Goal: Task Accomplishment & Management: Complete application form

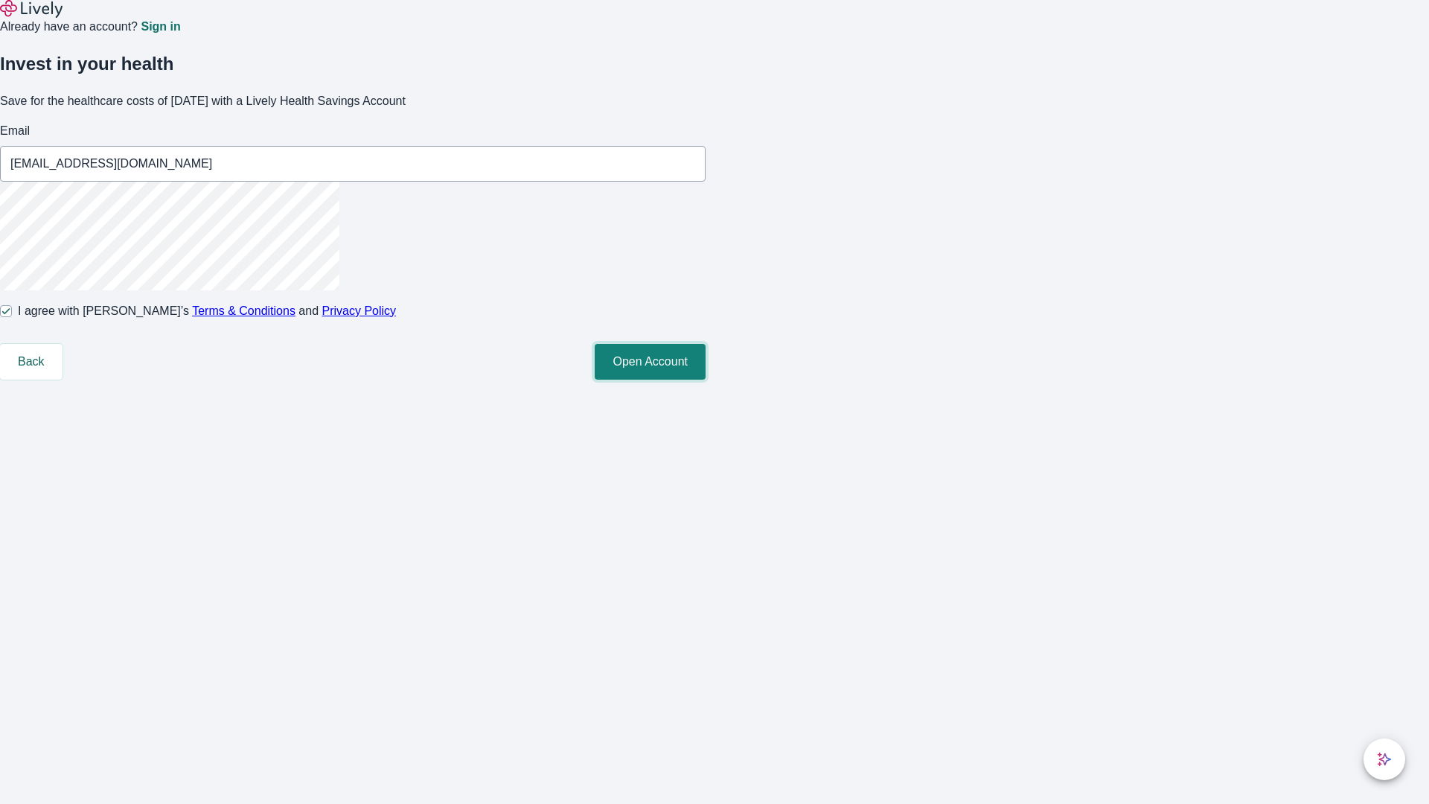
click at [705, 380] on button "Open Account" at bounding box center [650, 362] width 111 height 36
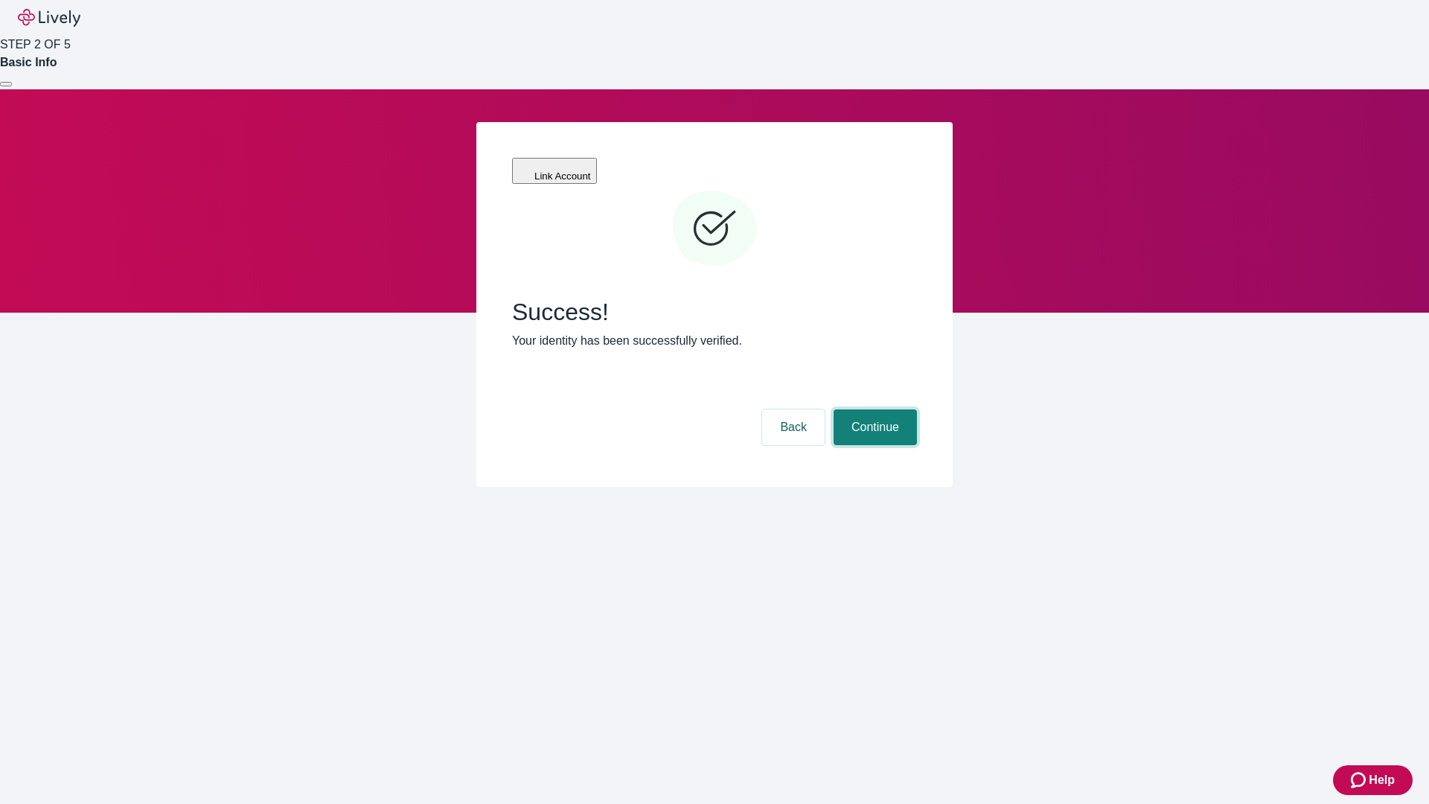
click at [873, 409] on button "Continue" at bounding box center [874, 427] width 83 height 36
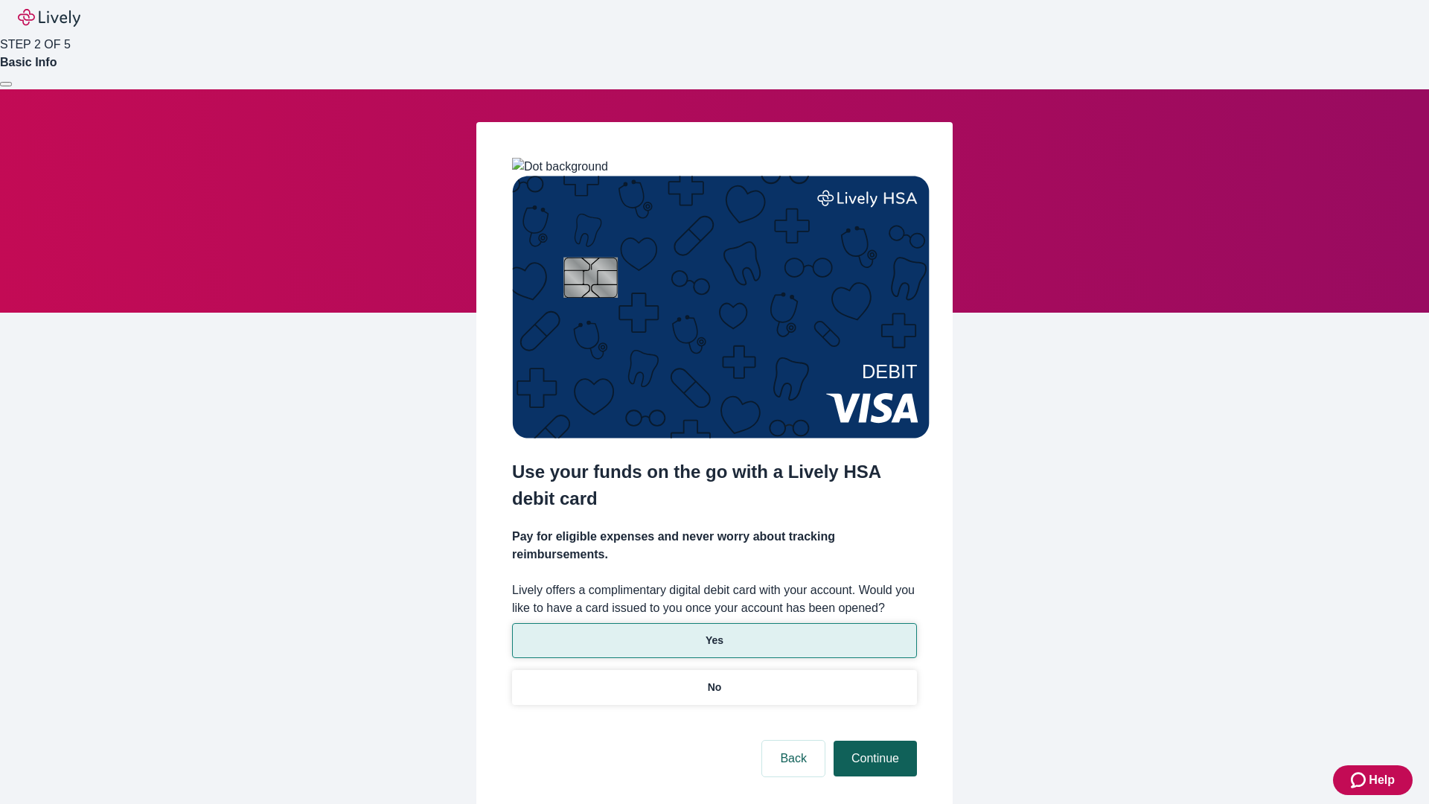
click at [714, 633] on p "Yes" at bounding box center [714, 641] width 18 height 16
click at [873, 740] on button "Continue" at bounding box center [874, 758] width 83 height 36
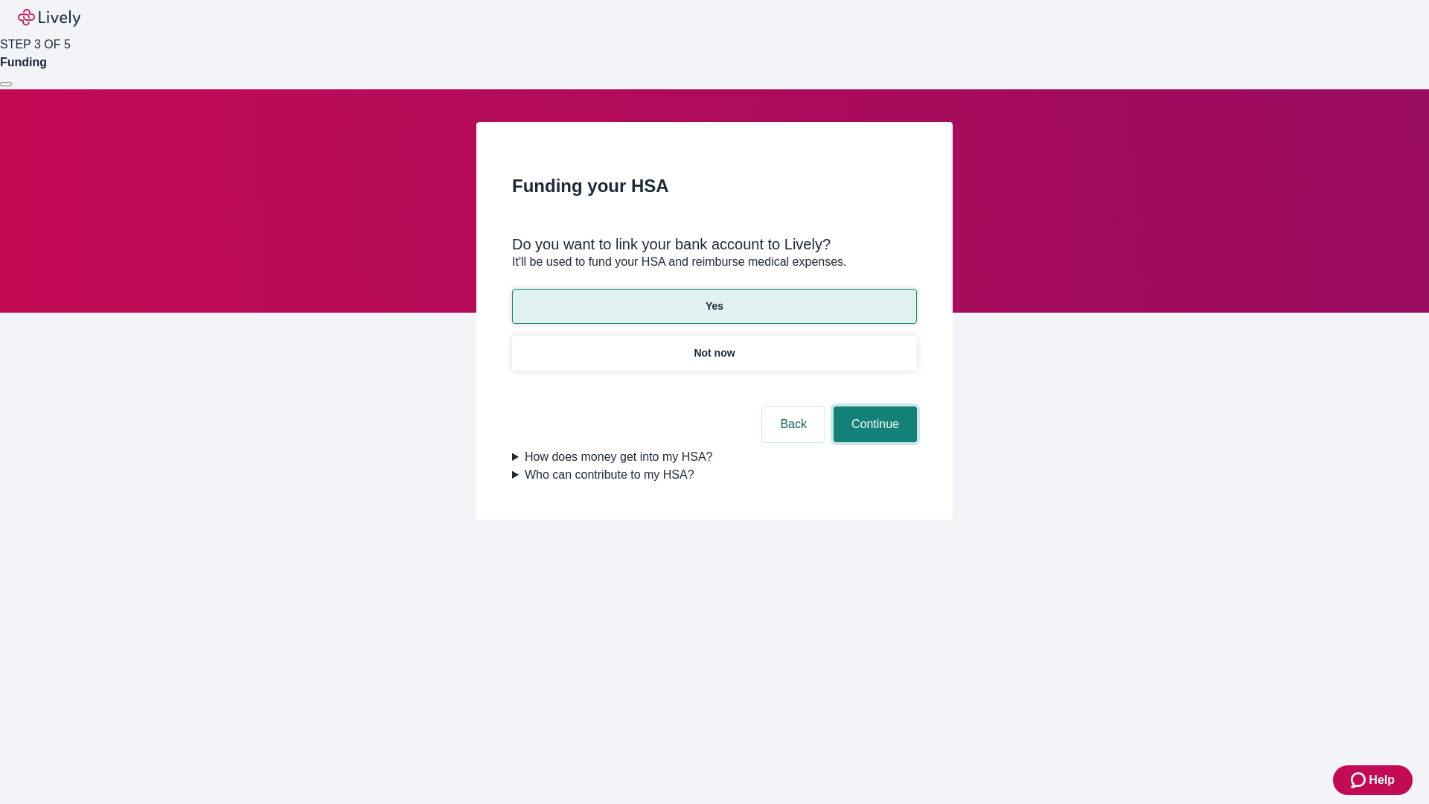
click at [873, 406] on button "Continue" at bounding box center [874, 424] width 83 height 36
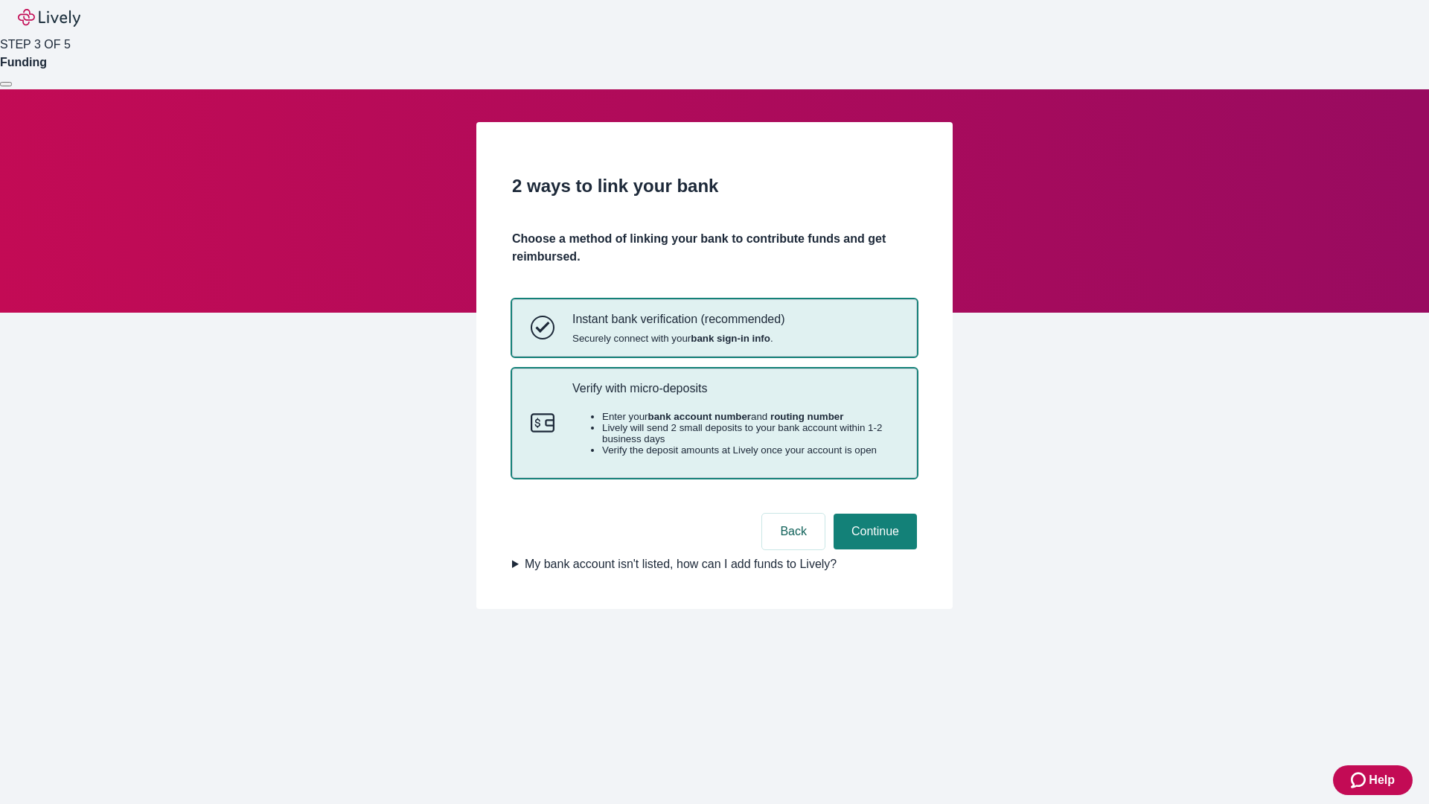
click at [735, 395] on p "Verify with micro-deposits" at bounding box center [735, 388] width 326 height 14
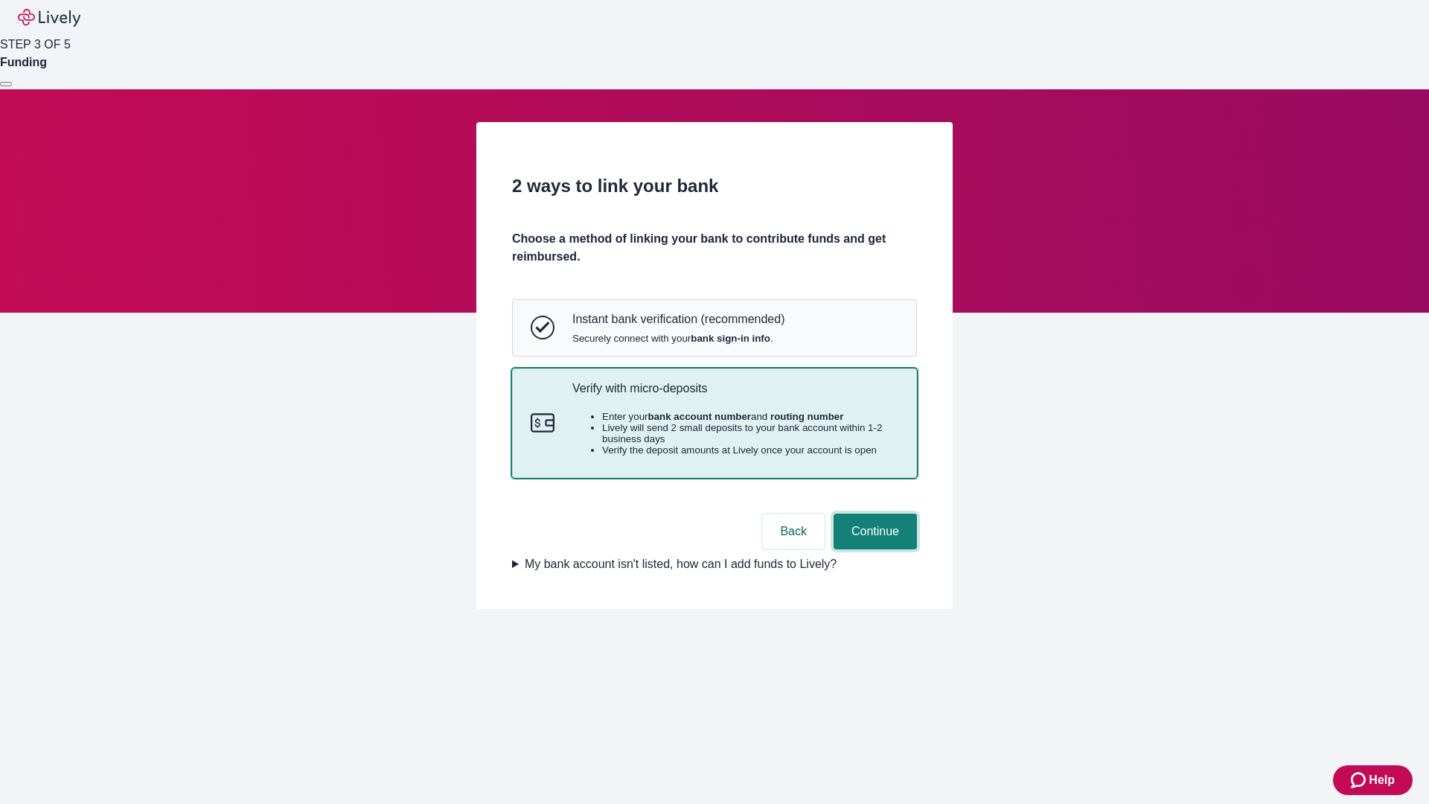
click at [873, 549] on button "Continue" at bounding box center [874, 531] width 83 height 36
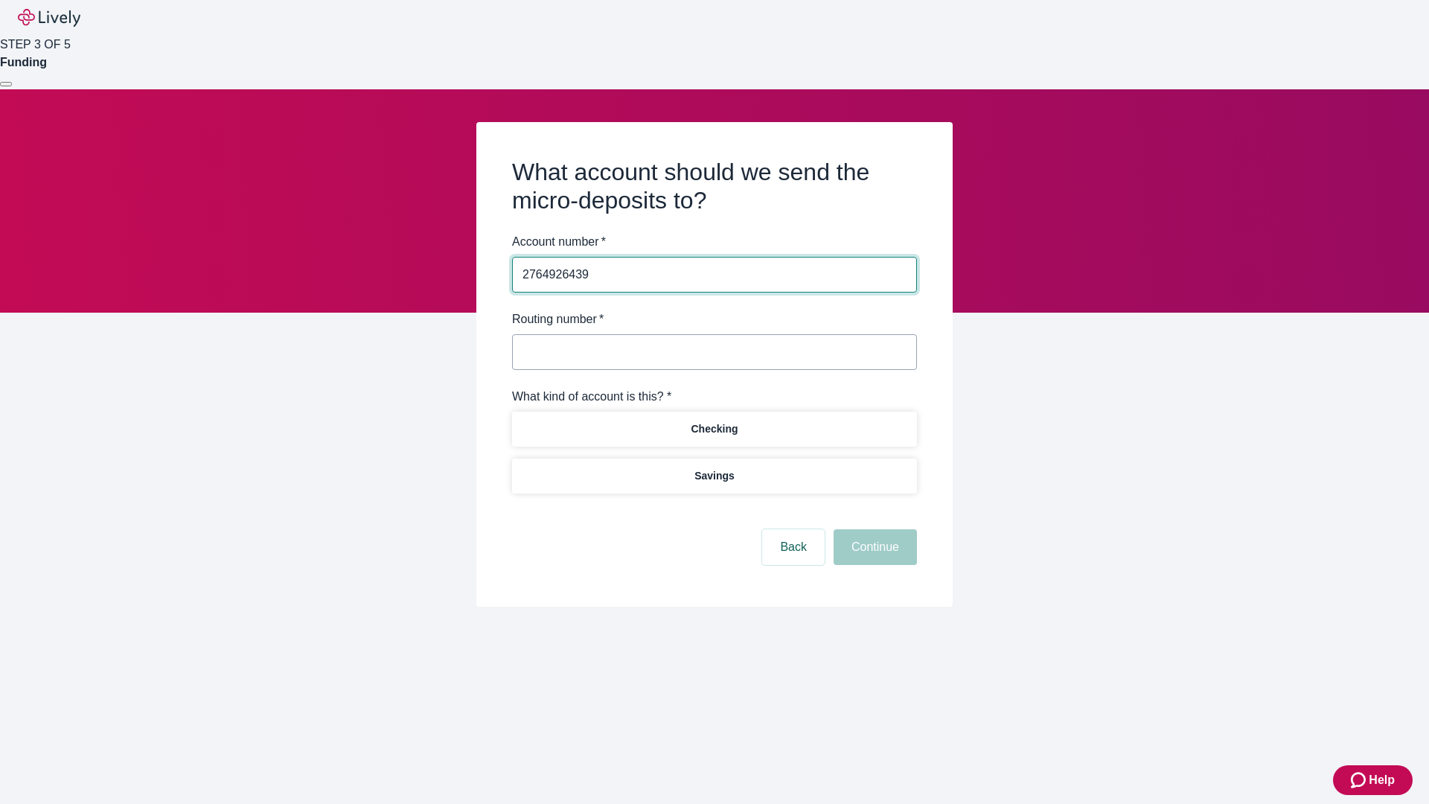
type input "2764926439"
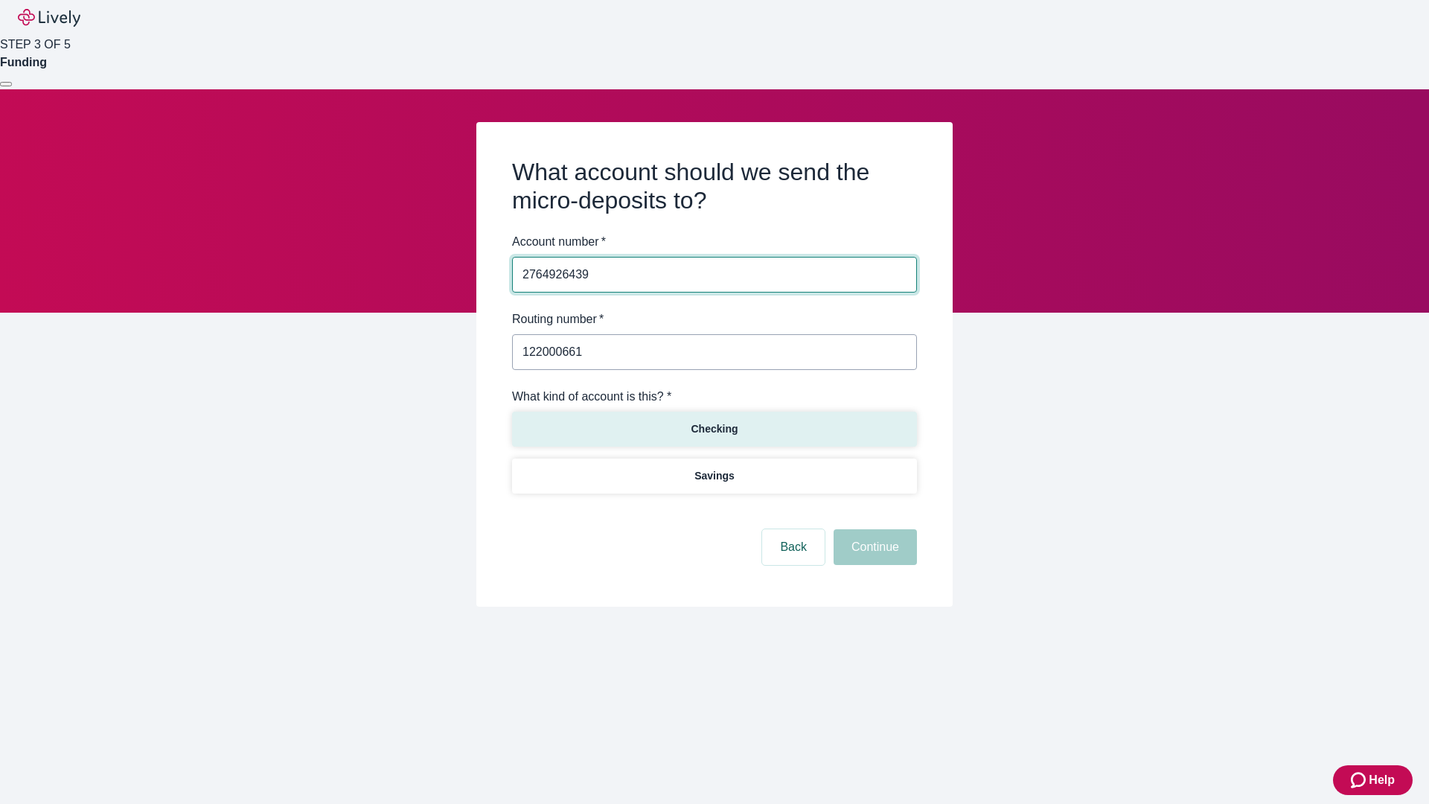
type input "122000661"
click at [714, 428] on p "Checking" at bounding box center [714, 429] width 47 height 16
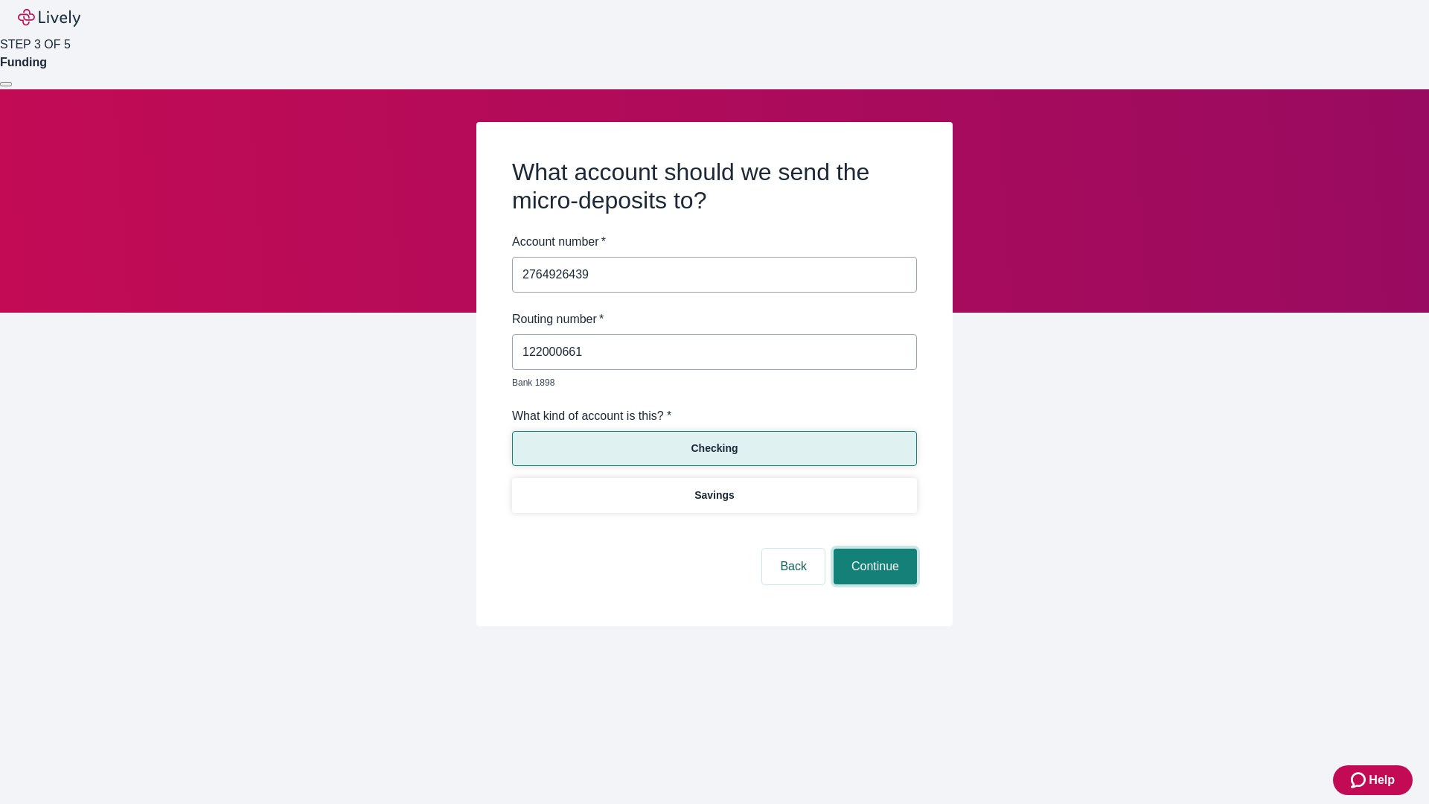
click at [873, 549] on button "Continue" at bounding box center [874, 566] width 83 height 36
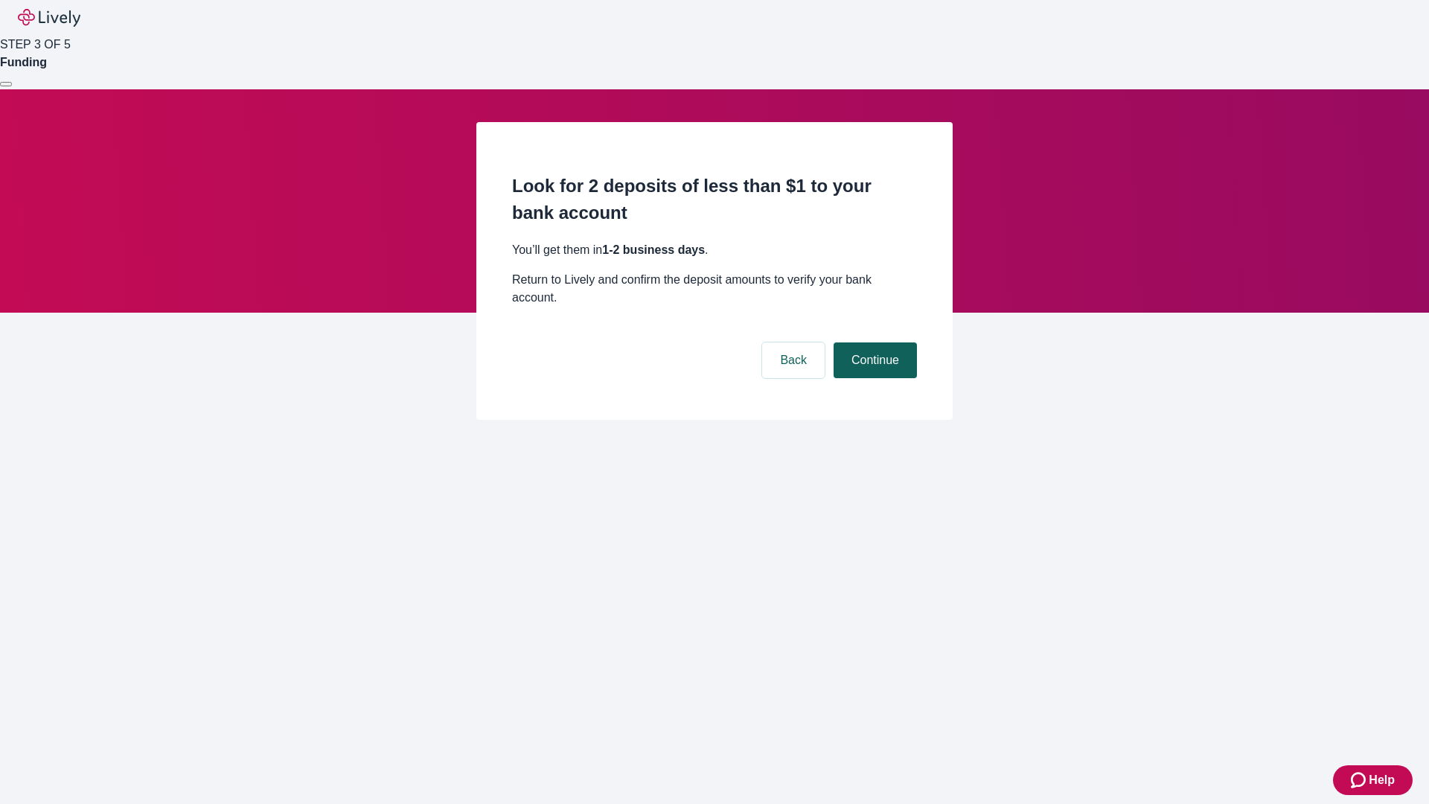
click at [873, 342] on button "Continue" at bounding box center [874, 360] width 83 height 36
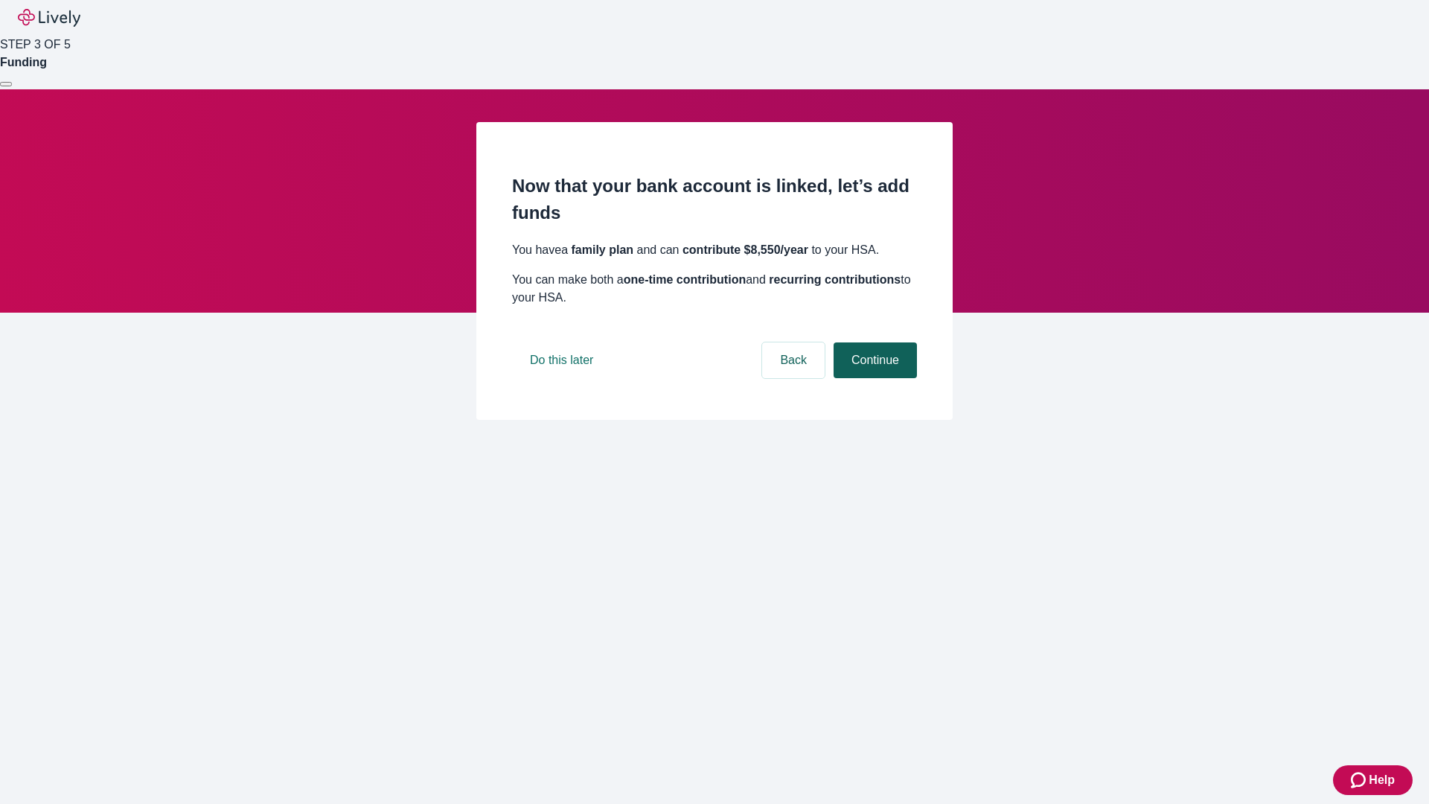
click at [873, 378] on button "Continue" at bounding box center [874, 360] width 83 height 36
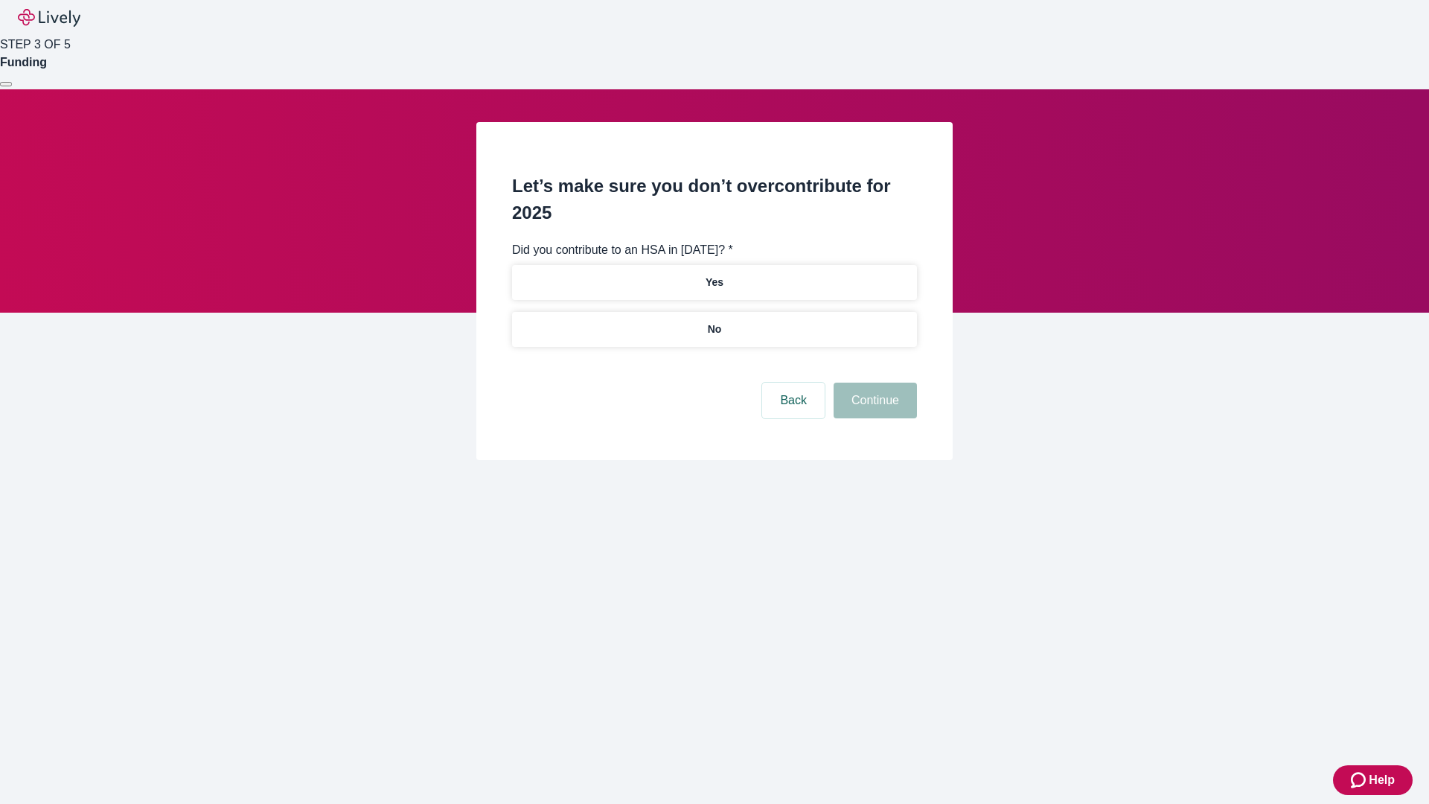
click at [714, 321] on p "No" at bounding box center [715, 329] width 14 height 16
click at [873, 383] on button "Continue" at bounding box center [874, 401] width 83 height 36
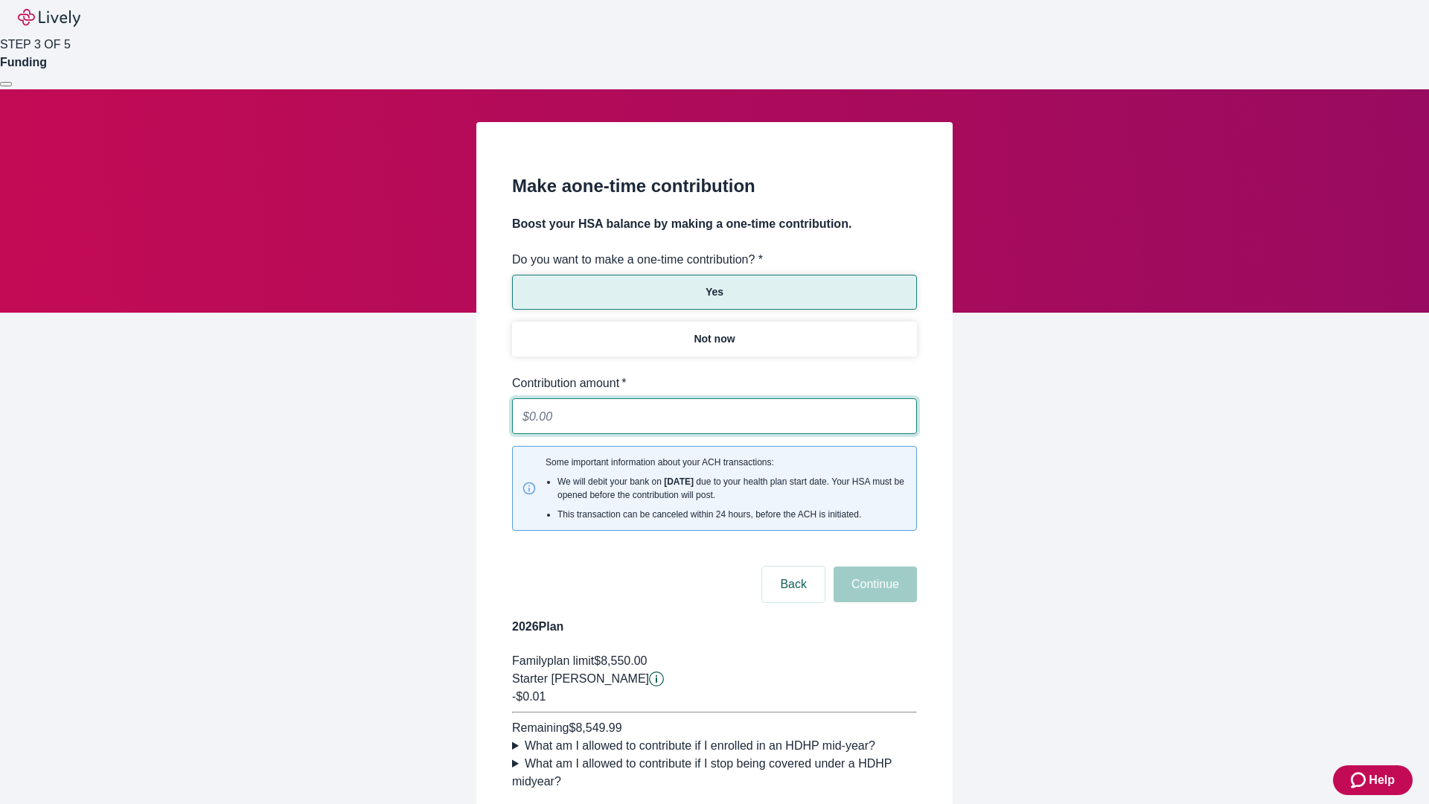
type input "0.01"
click at [873, 566] on button "Continue" at bounding box center [874, 584] width 83 height 36
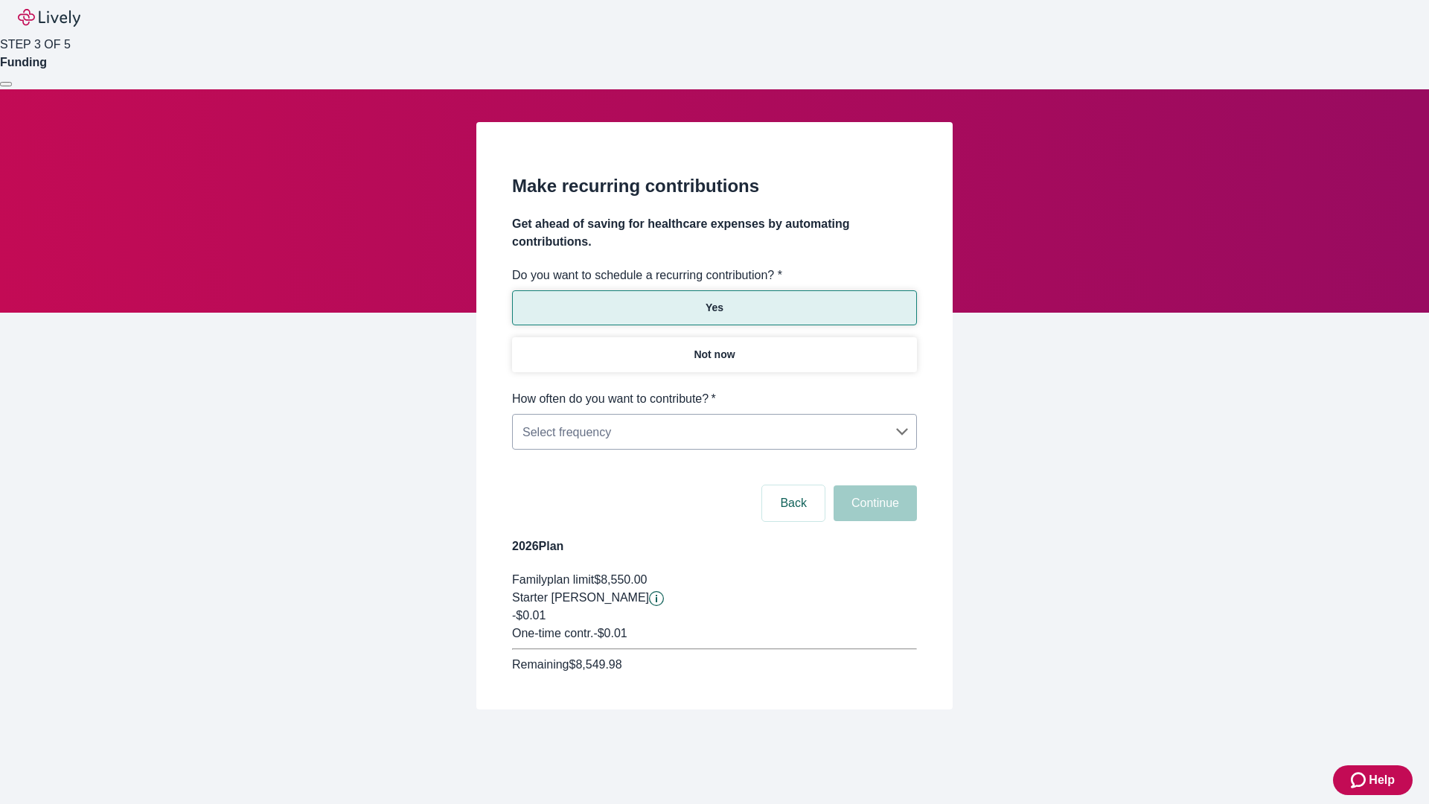
click at [714, 390] on body "Help STEP 3 OF 5 Funding Make recurring contributions Get ahead of saving for h…" at bounding box center [714, 390] width 1429 height 781
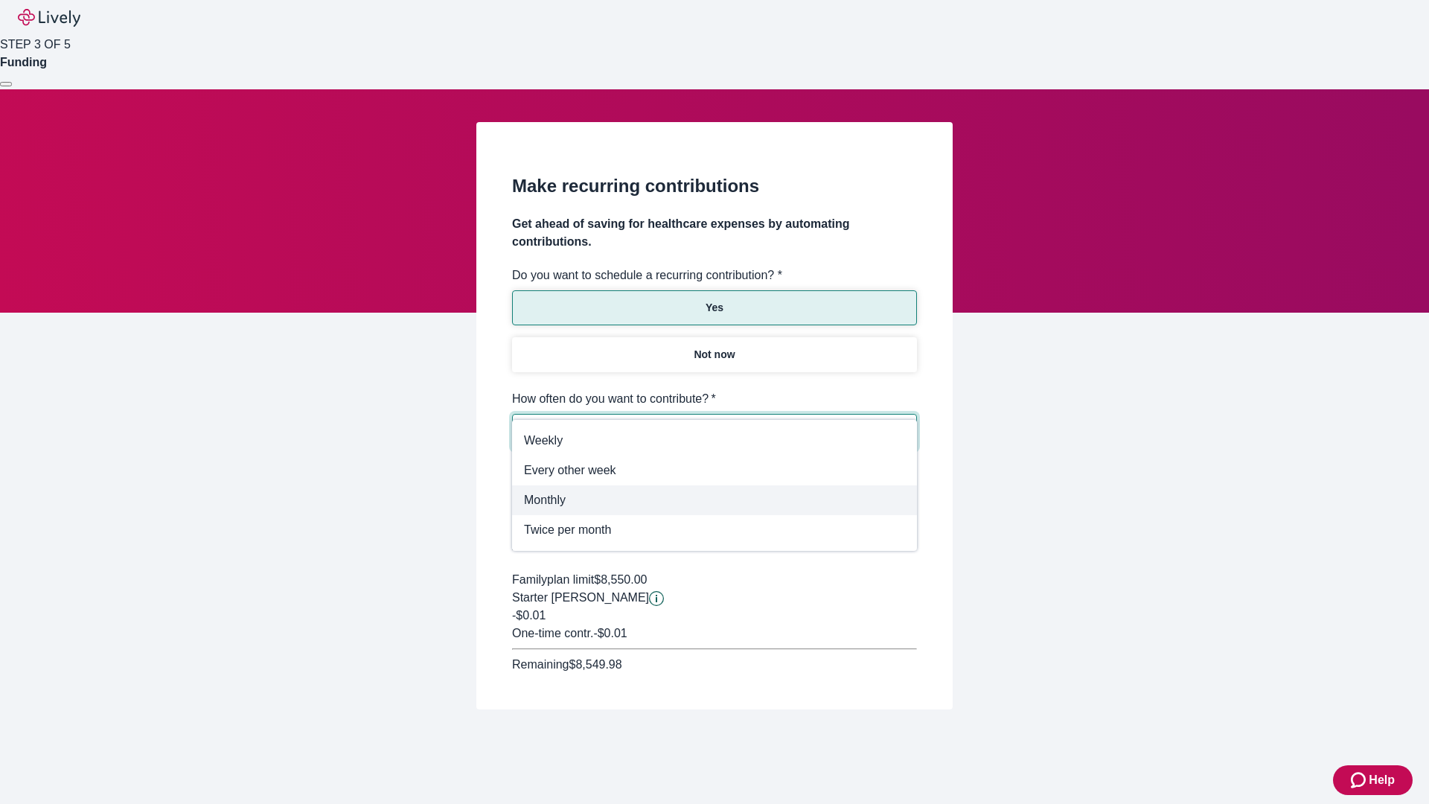
click at [714, 500] on span "Monthly" at bounding box center [714, 500] width 381 height 18
type input "Monthly"
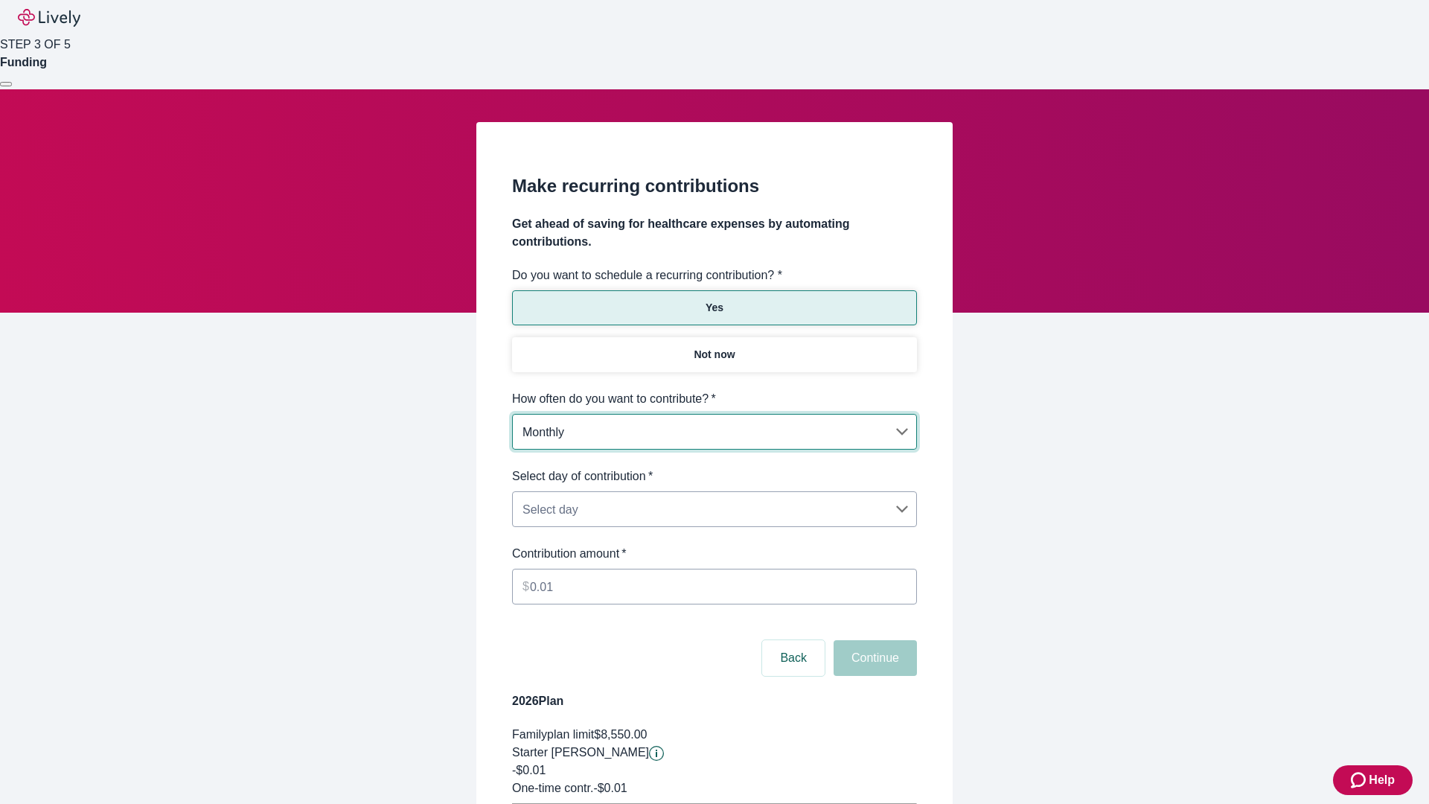
click at [714, 467] on body "Help STEP 3 OF 5 Funding Make recurring contributions Get ahead of saving for h…" at bounding box center [714, 467] width 1429 height 935
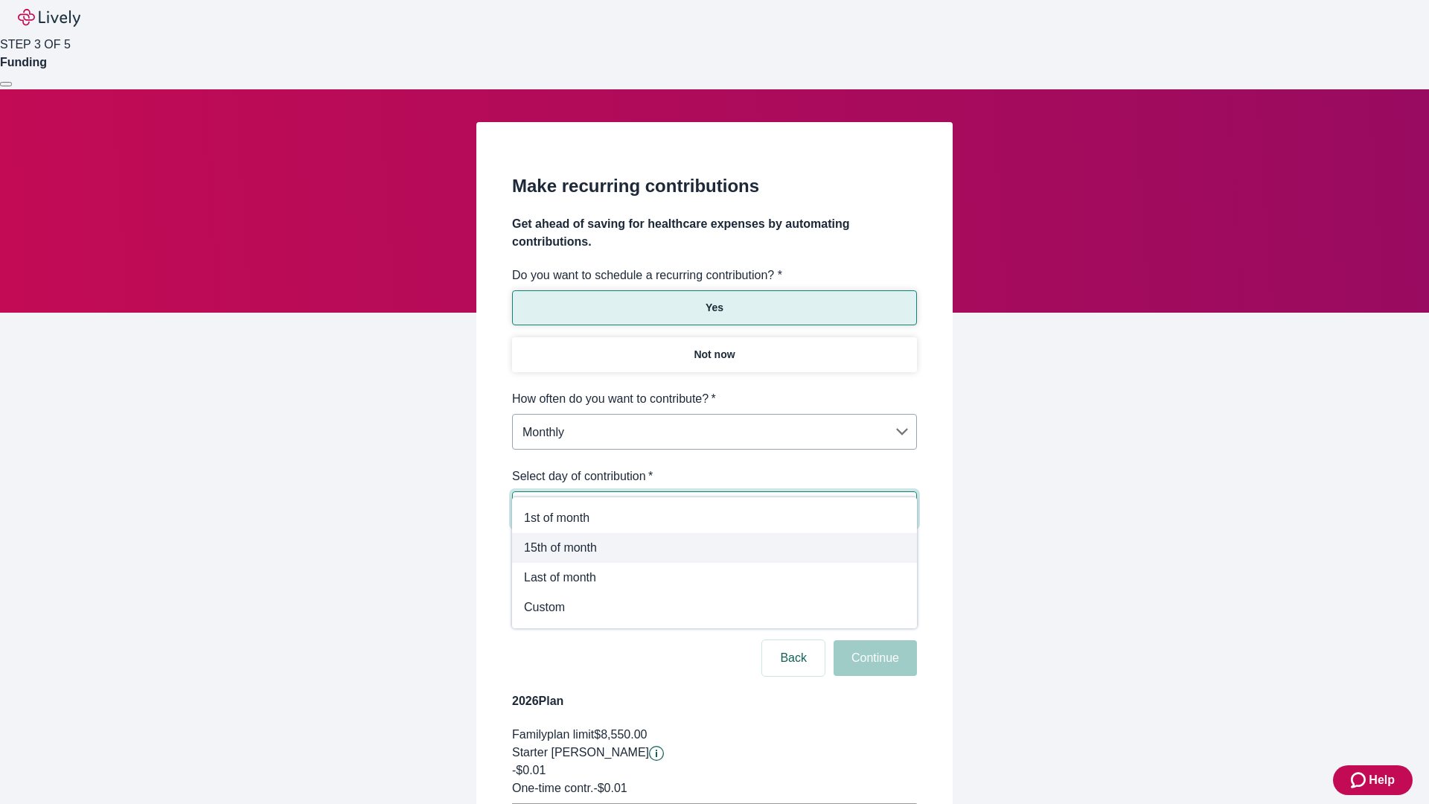
click at [714, 548] on span "15th of month" at bounding box center [714, 548] width 381 height 18
type input "Monthly15th"
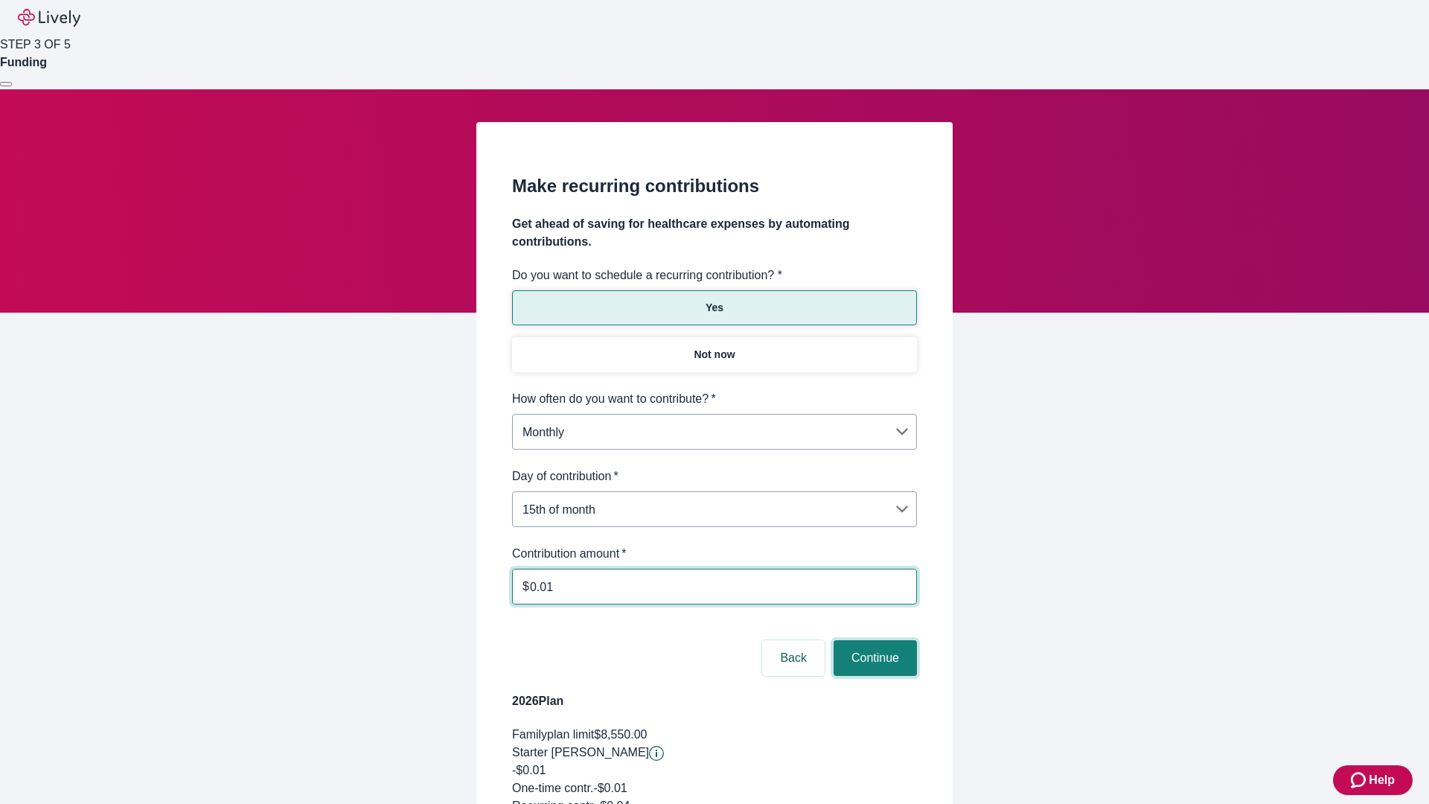
click at [873, 640] on button "Continue" at bounding box center [874, 658] width 83 height 36
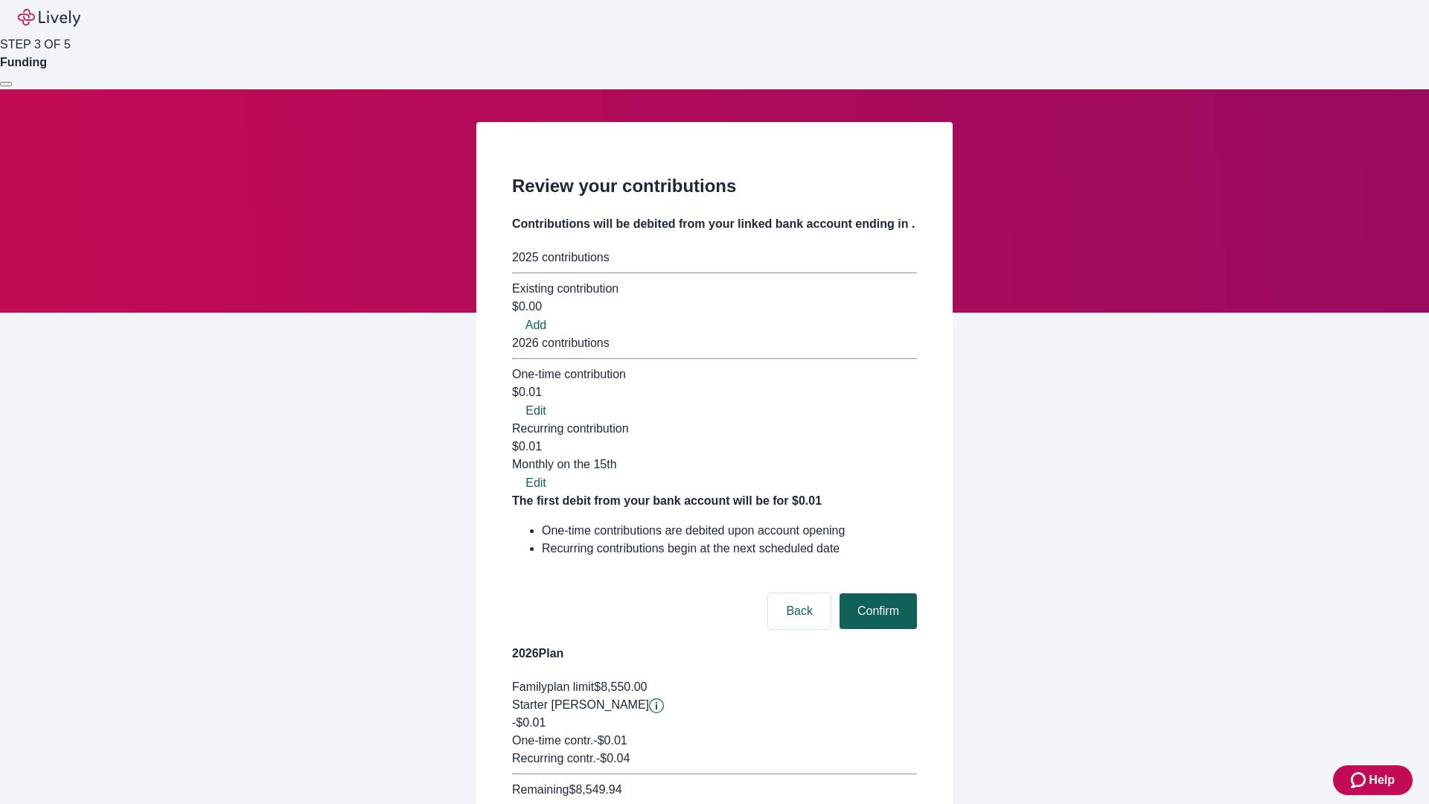
click at [876, 593] on button "Confirm" at bounding box center [877, 611] width 77 height 36
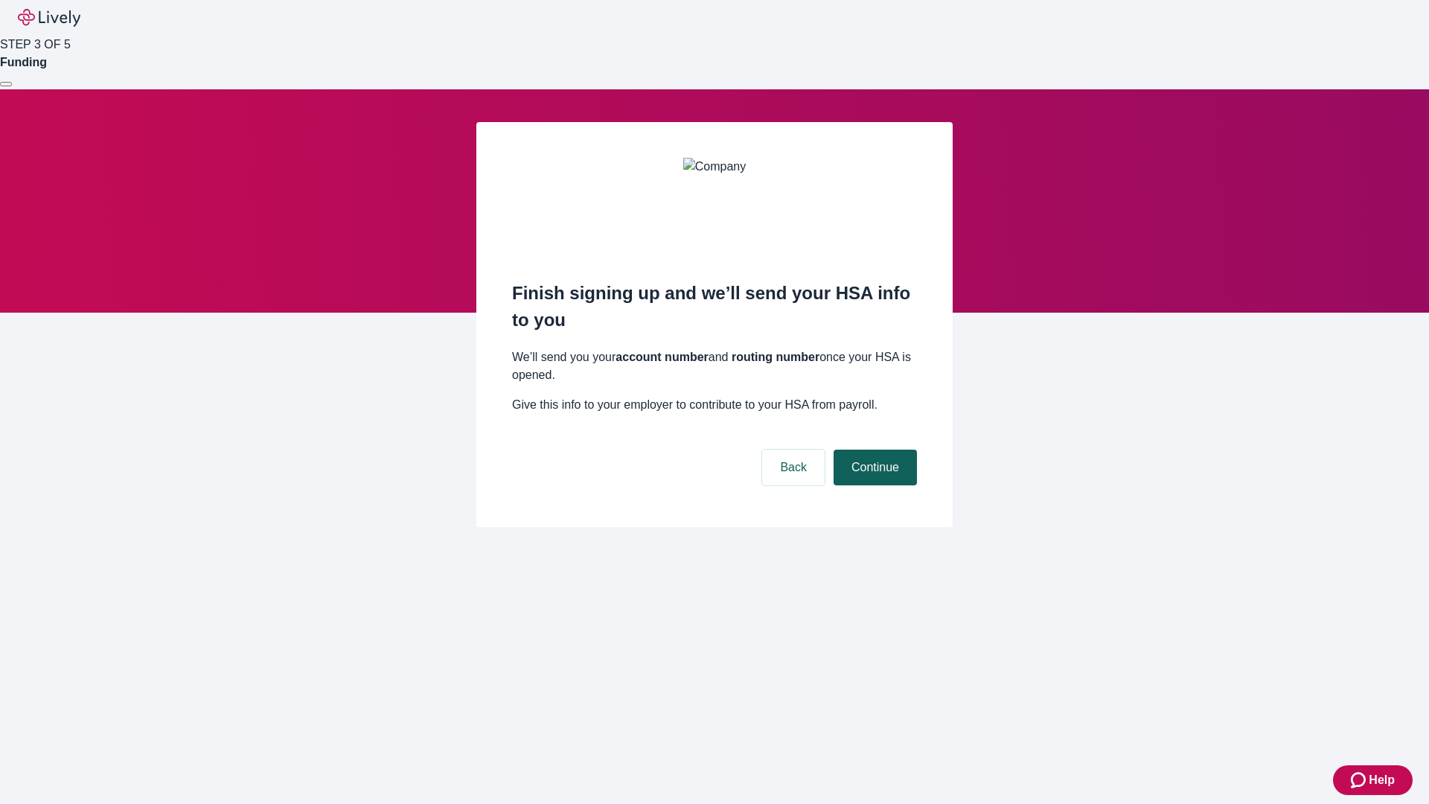
click at [873, 449] on button "Continue" at bounding box center [874, 467] width 83 height 36
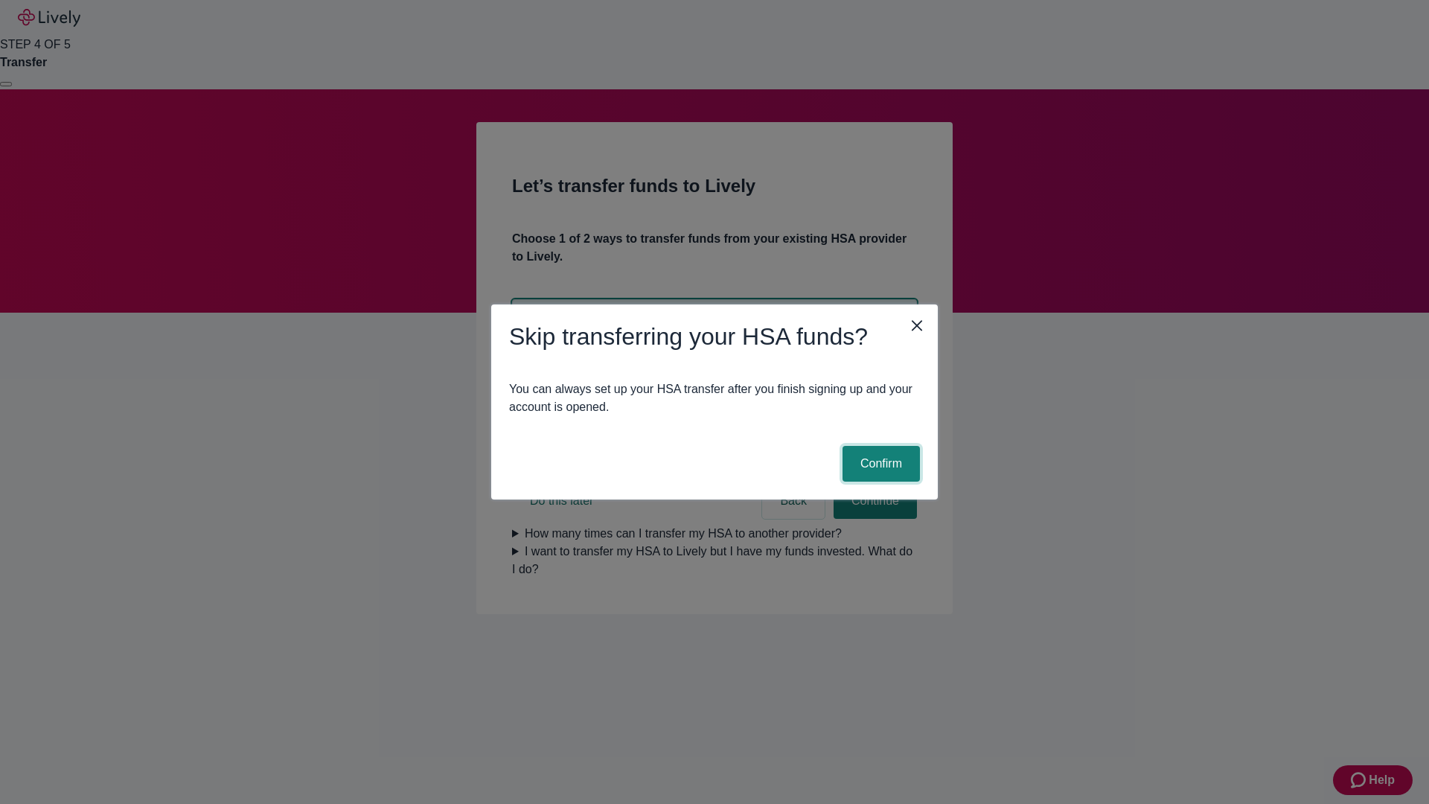
click at [879, 464] on button "Confirm" at bounding box center [880, 464] width 77 height 36
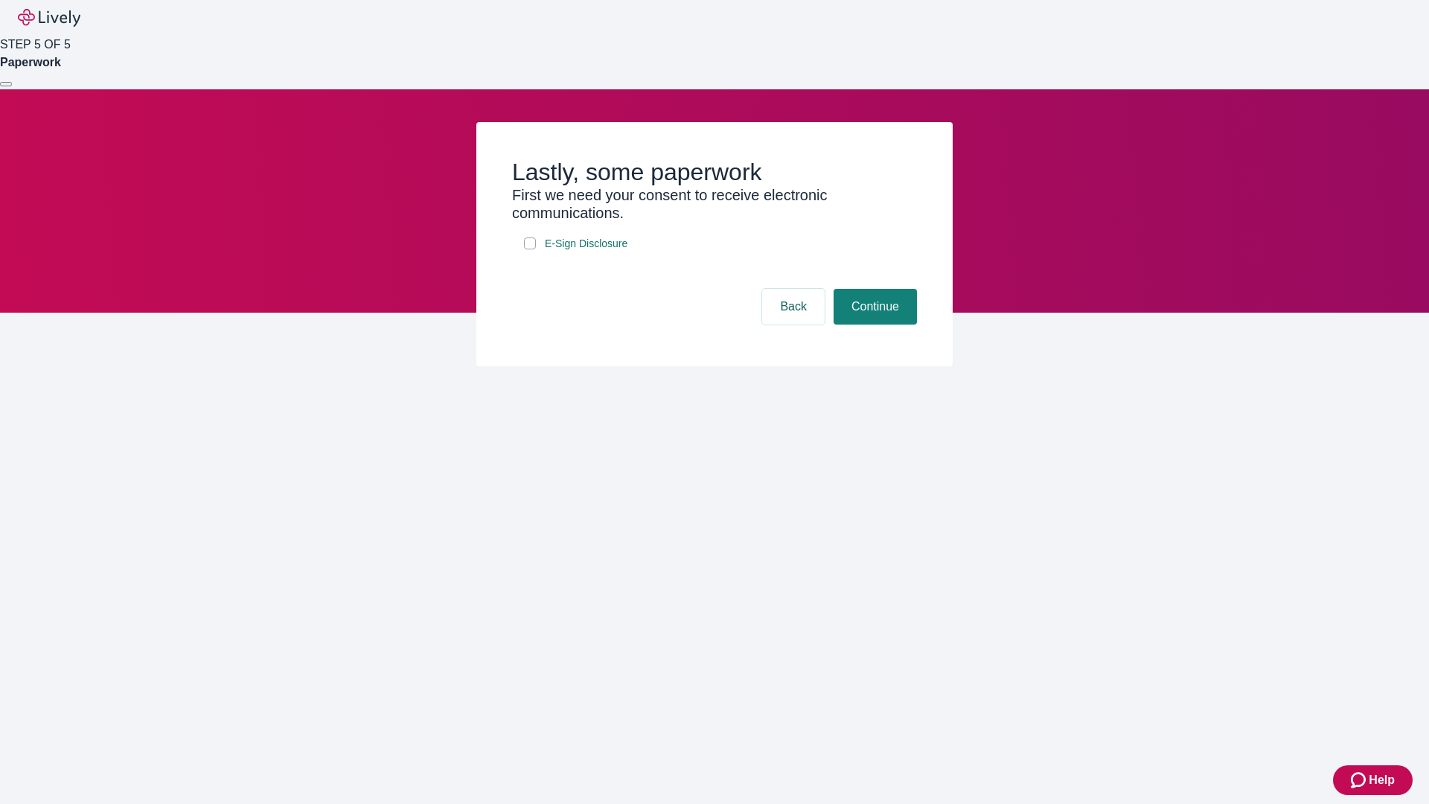
click at [530, 249] on input "E-Sign Disclosure" at bounding box center [530, 243] width 12 height 12
checkbox input "true"
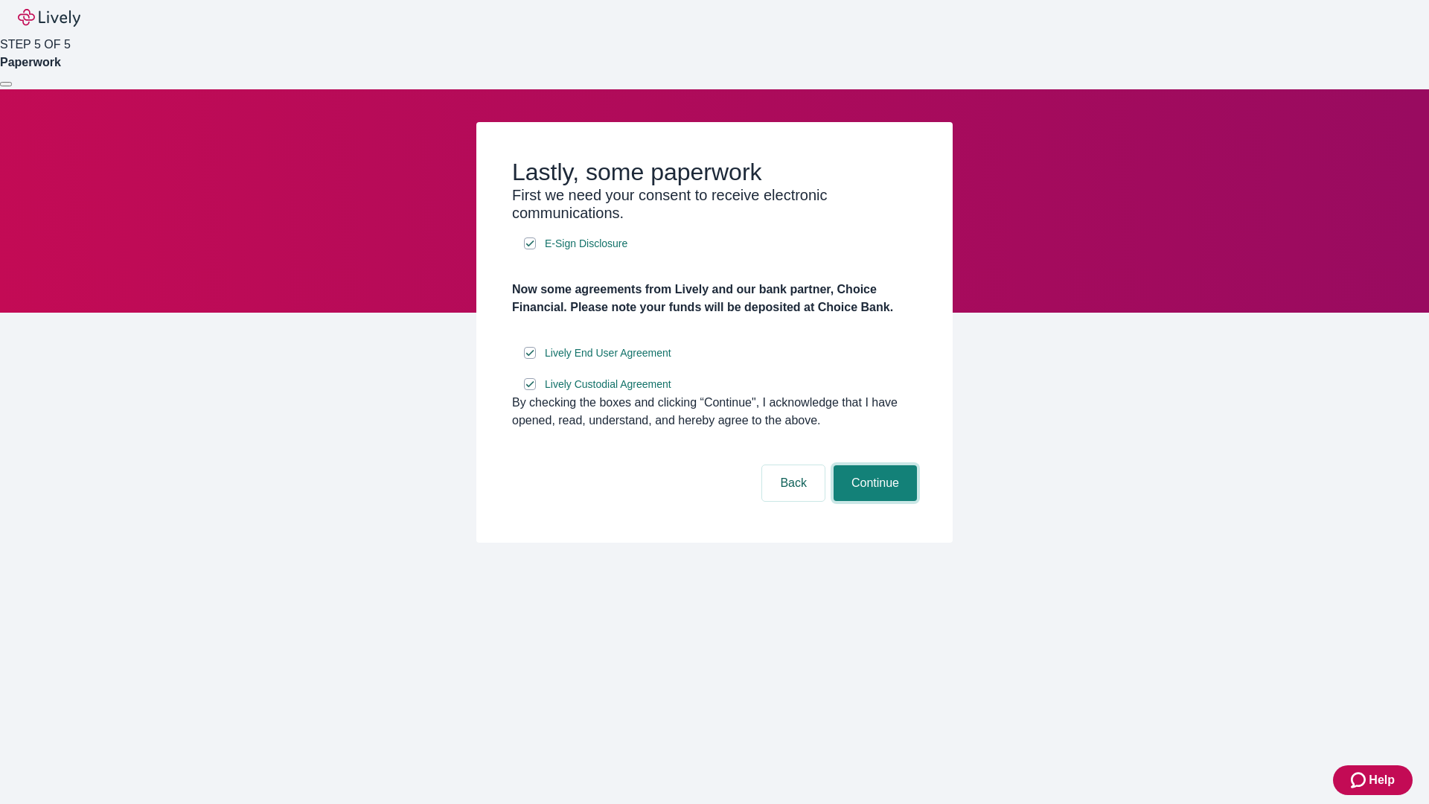
click at [873, 501] on button "Continue" at bounding box center [874, 483] width 83 height 36
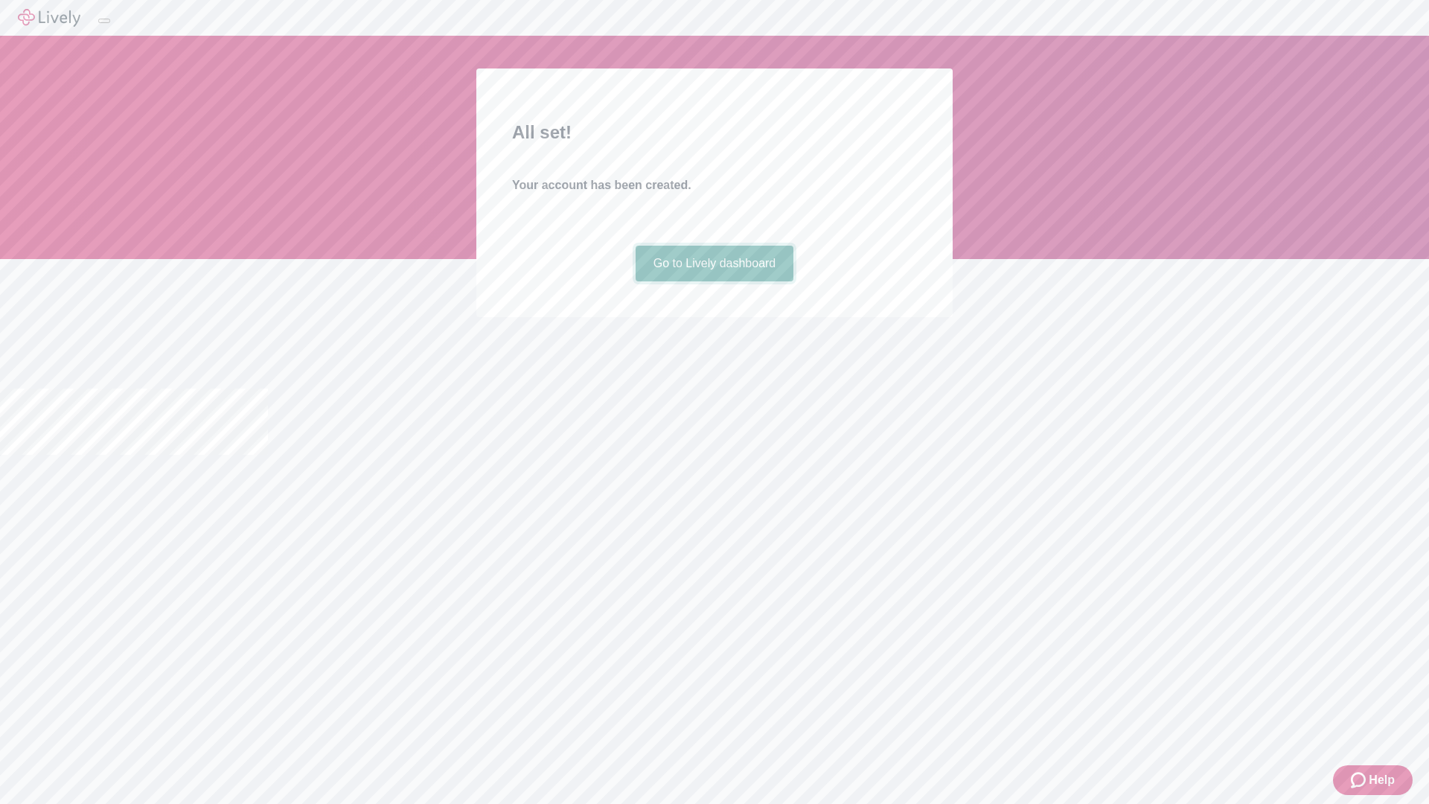
click at [714, 281] on link "Go to Lively dashboard" at bounding box center [715, 264] width 159 height 36
